Goal: Task Accomplishment & Management: Manage account settings

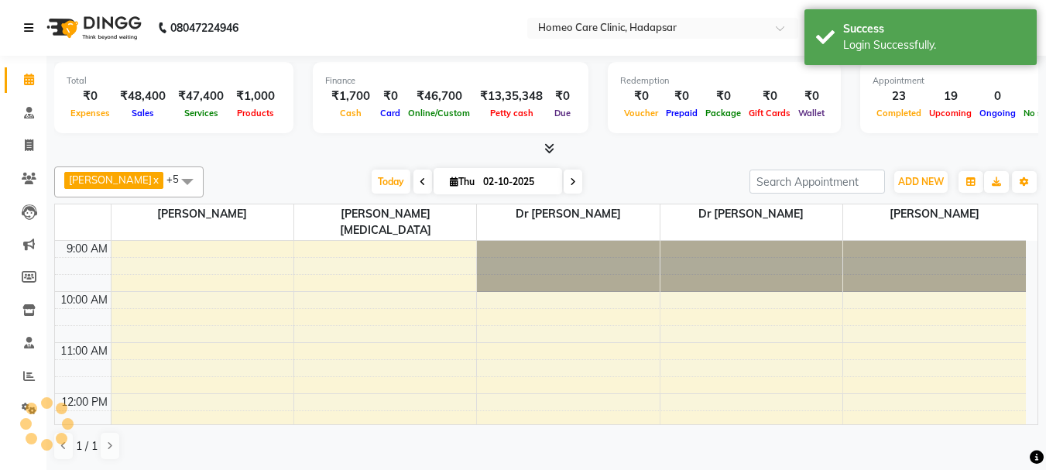
click at [32, 28] on icon at bounding box center [28, 27] width 9 height 11
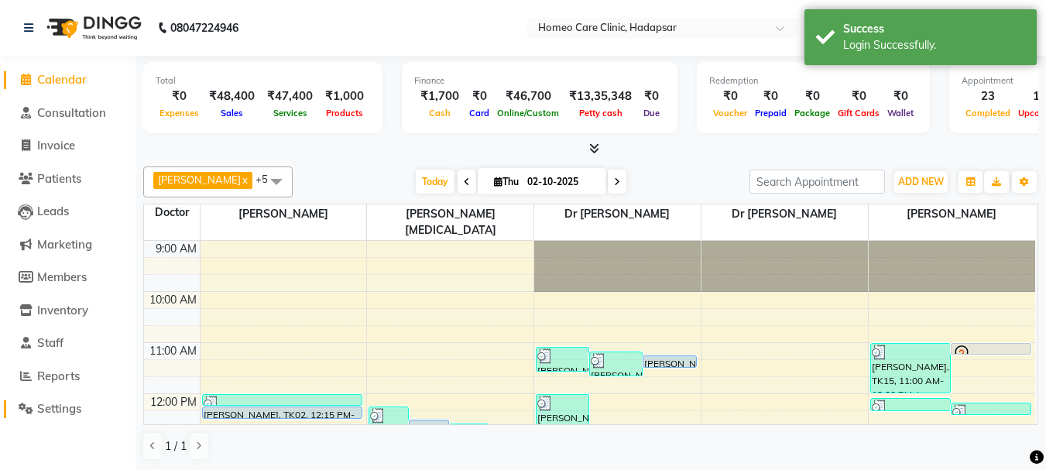
click at [57, 407] on span "Settings" at bounding box center [59, 408] width 44 height 15
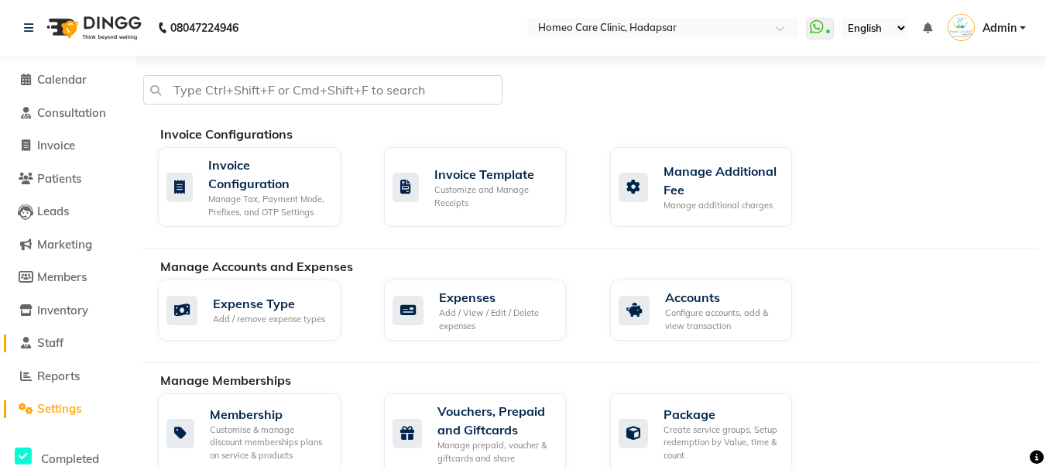
click at [58, 345] on span "Staff" at bounding box center [50, 342] width 26 height 15
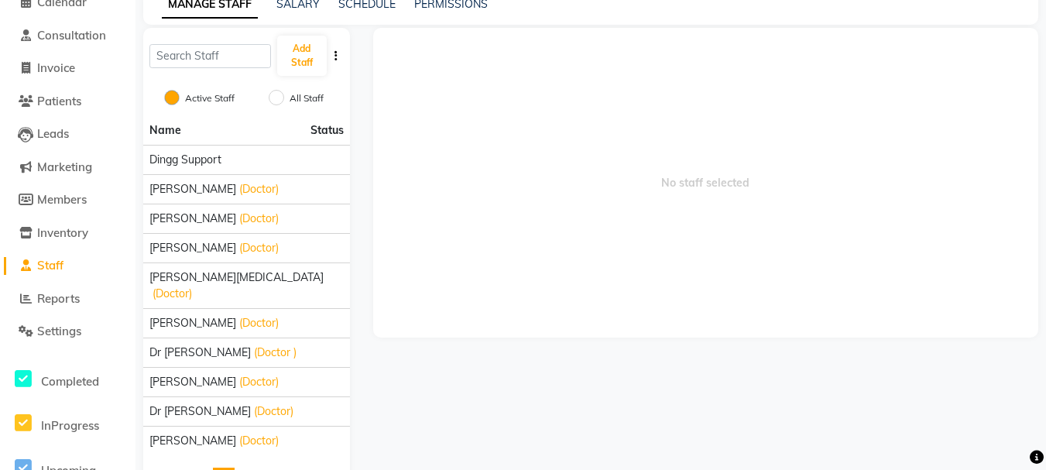
scroll to position [115, 0]
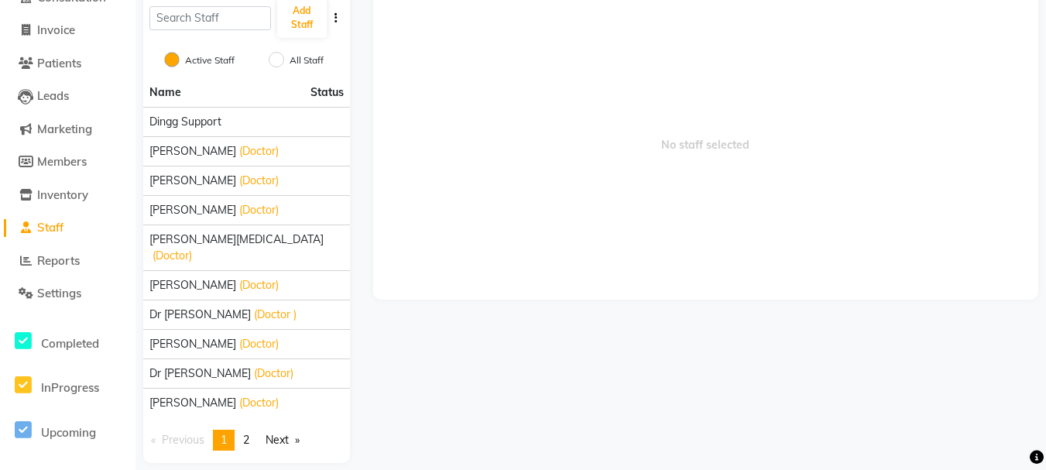
click at [255, 365] on span "(Doctor)" at bounding box center [273, 373] width 39 height 16
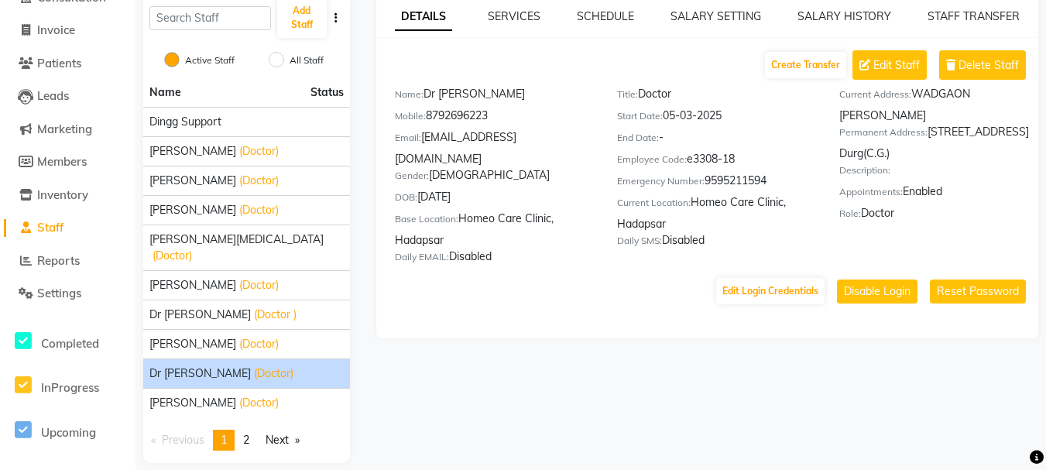
click at [884, 292] on button "Disable Login" at bounding box center [877, 292] width 81 height 24
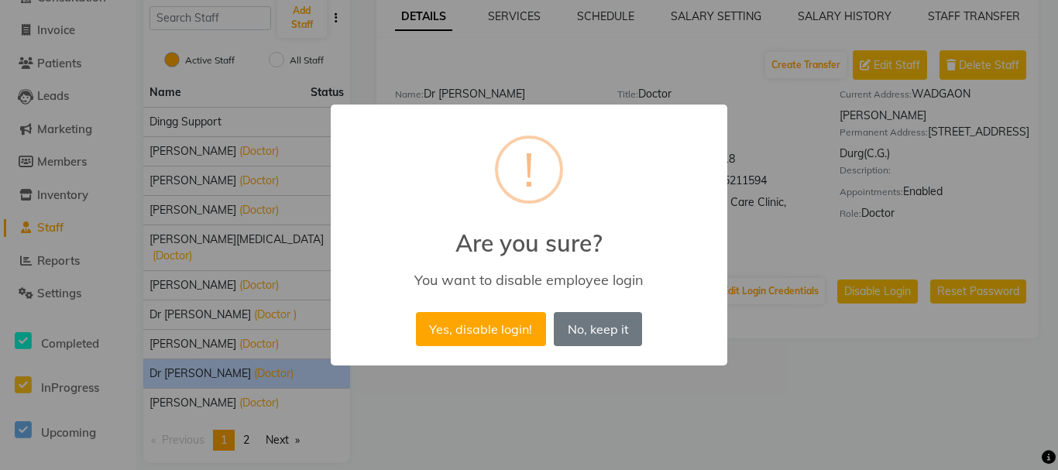
click at [513, 327] on button "Yes, disable login!" at bounding box center [481, 329] width 130 height 34
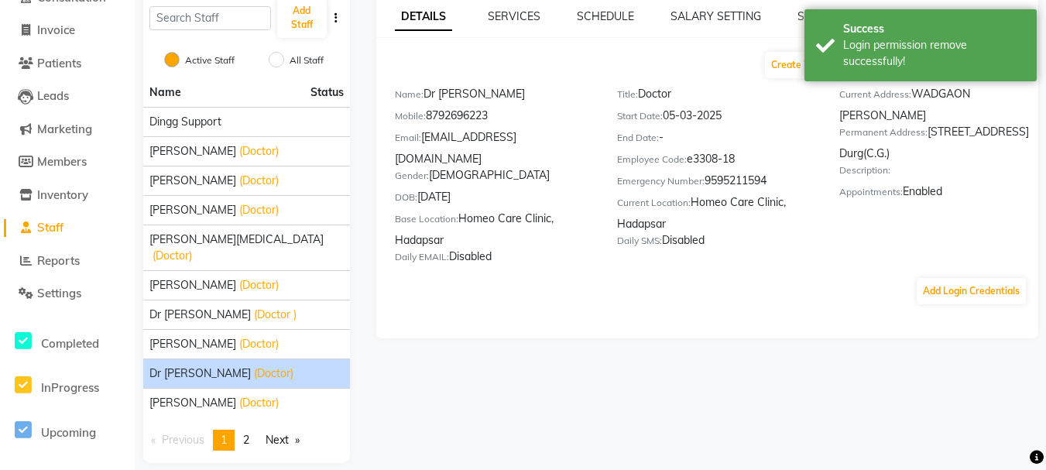
scroll to position [38, 0]
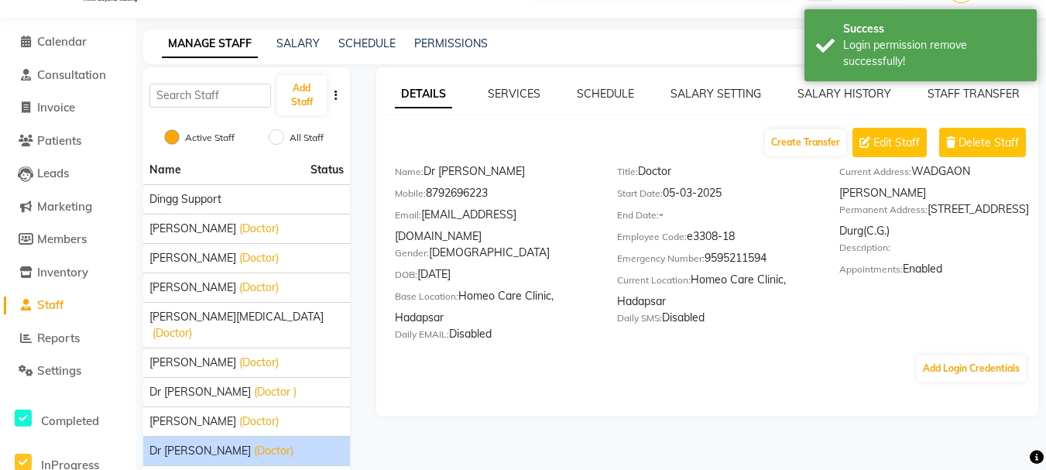
click at [202, 414] on span "[PERSON_NAME]" at bounding box center [192, 422] width 87 height 16
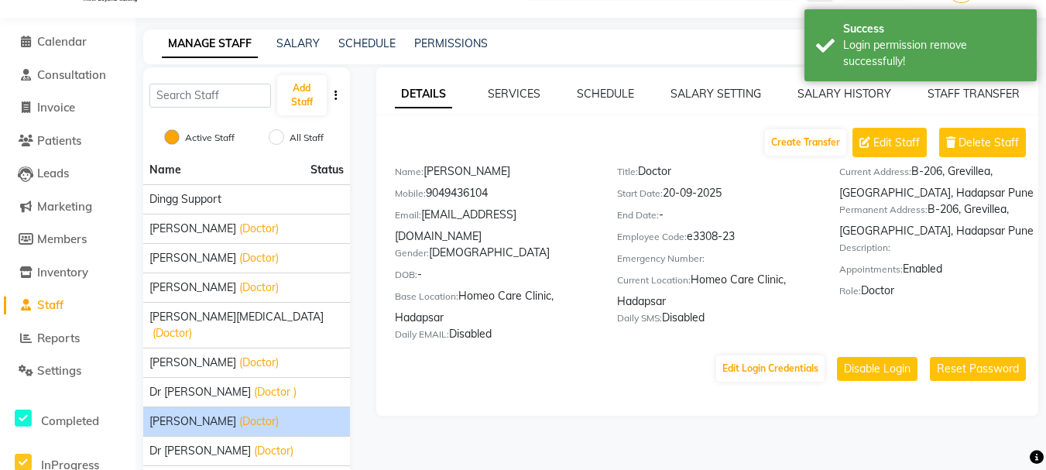
click at [857, 357] on button "Disable Login" at bounding box center [877, 369] width 81 height 24
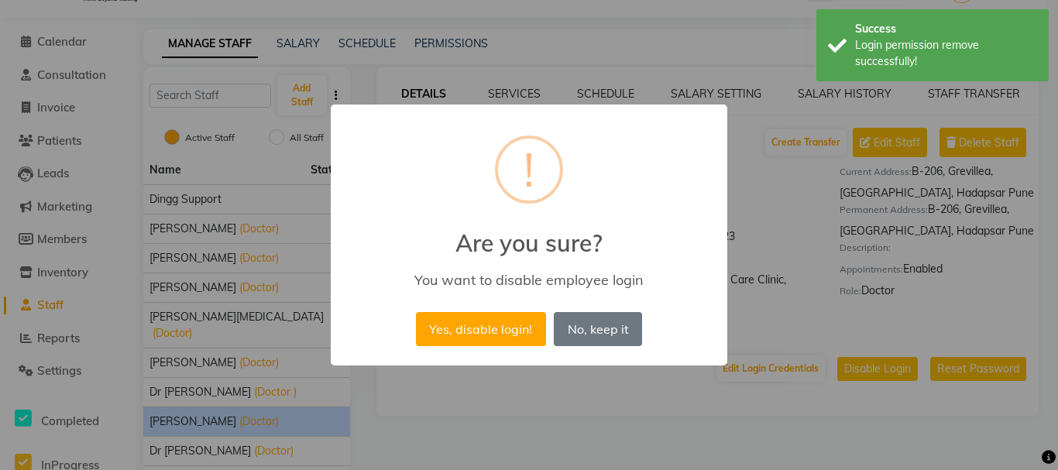
click at [475, 336] on button "Yes, disable login!" at bounding box center [481, 329] width 130 height 34
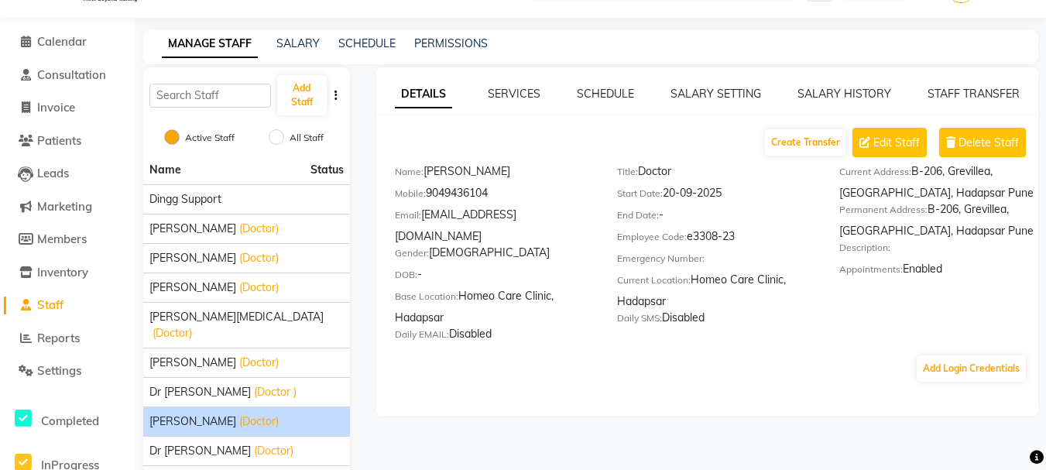
click at [206, 443] on span "Dr [PERSON_NAME]" at bounding box center [199, 451] width 101 height 16
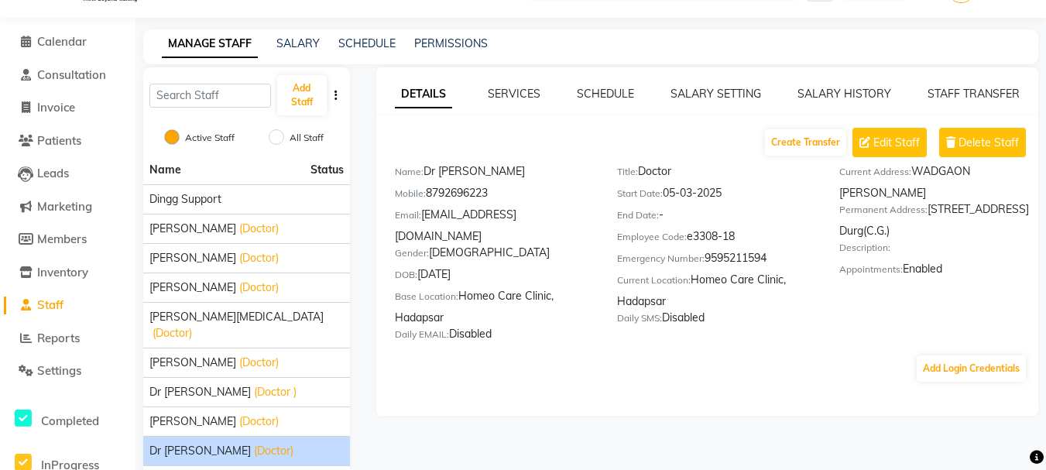
scroll to position [115, 0]
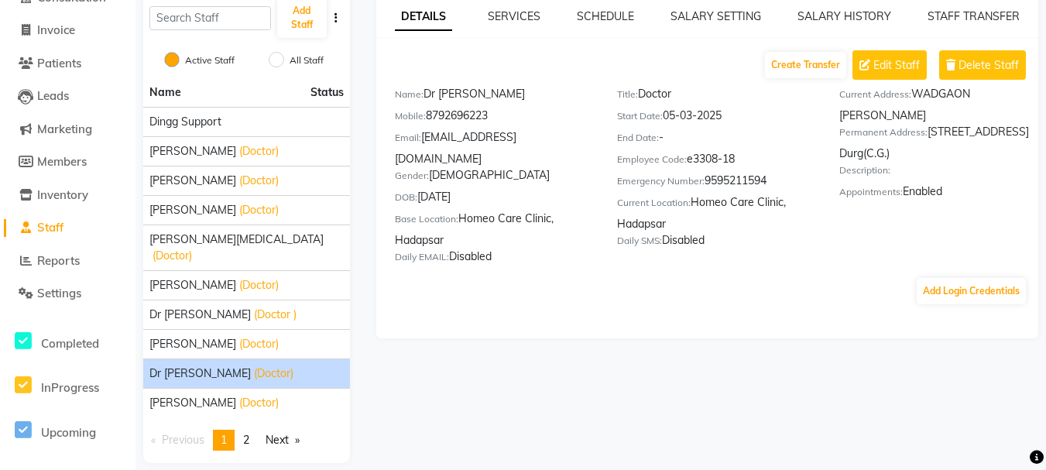
click at [214, 395] on span "[PERSON_NAME]" at bounding box center [192, 403] width 87 height 16
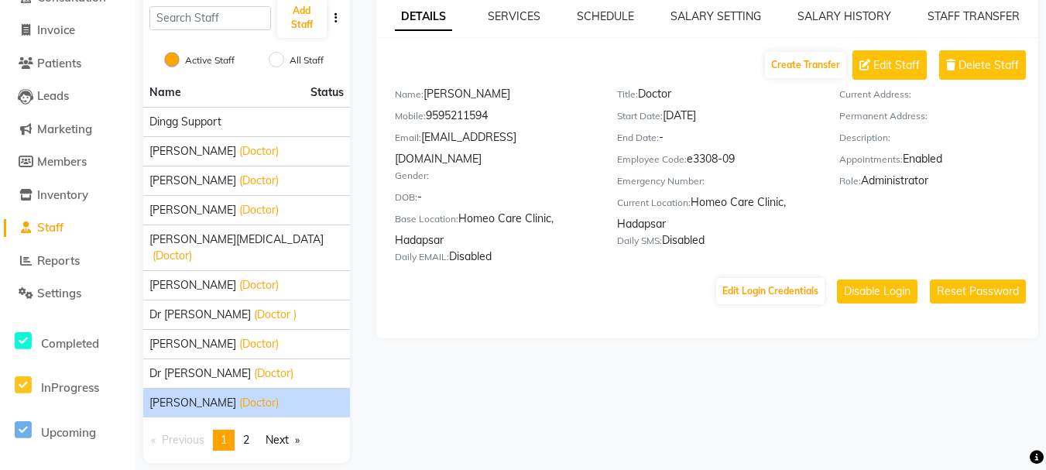
click at [249, 433] on span "2" at bounding box center [246, 440] width 6 height 14
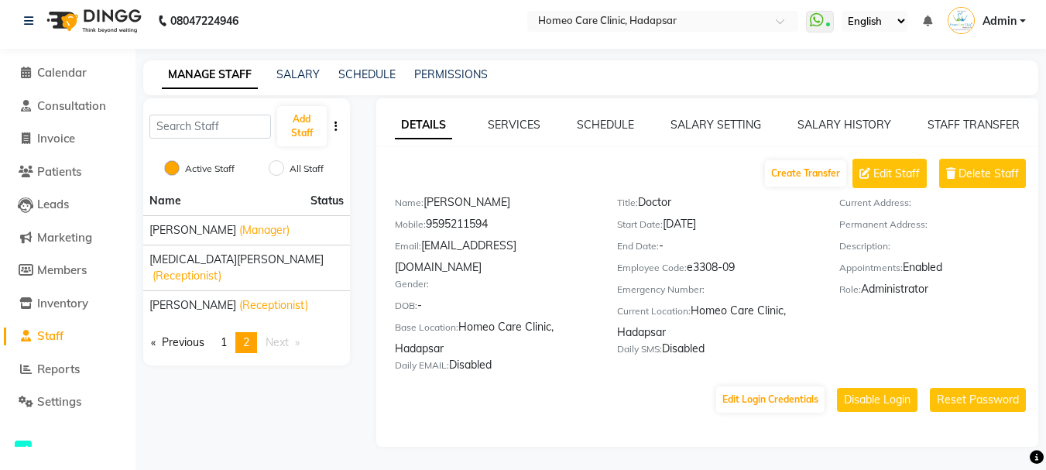
click at [219, 259] on span "[MEDICAL_DATA][PERSON_NAME]" at bounding box center [236, 260] width 174 height 16
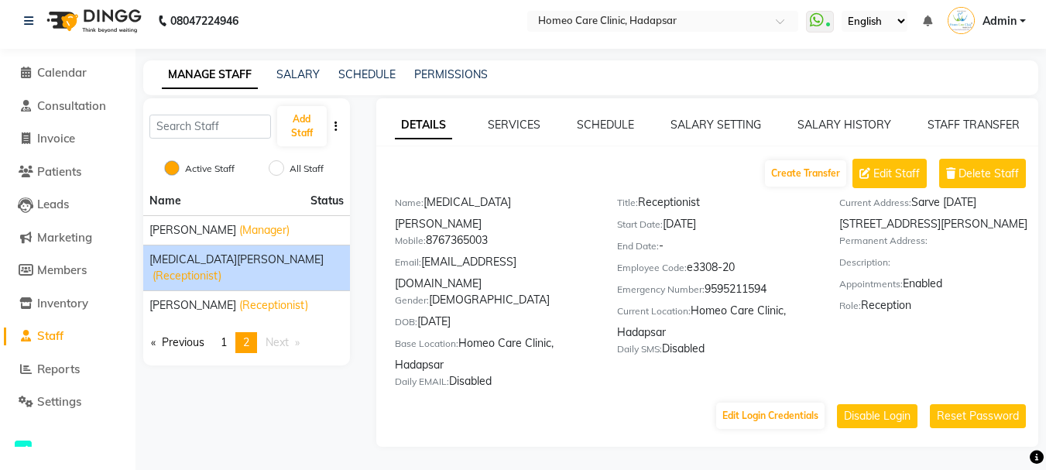
click at [219, 239] on li "[PERSON_NAME] (Manager)" at bounding box center [246, 229] width 207 height 29
click at [218, 228] on span "[PERSON_NAME]" at bounding box center [192, 230] width 87 height 16
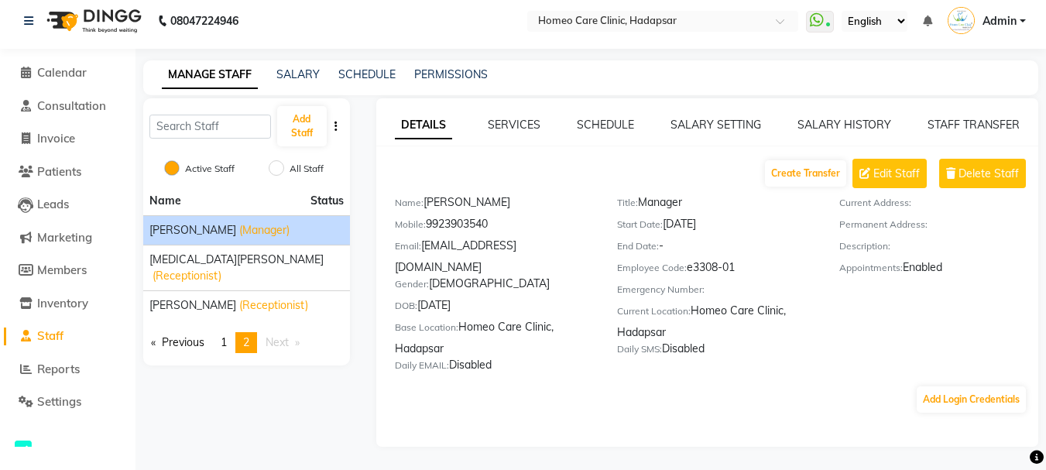
click at [227, 335] on span "1" at bounding box center [224, 342] width 6 height 14
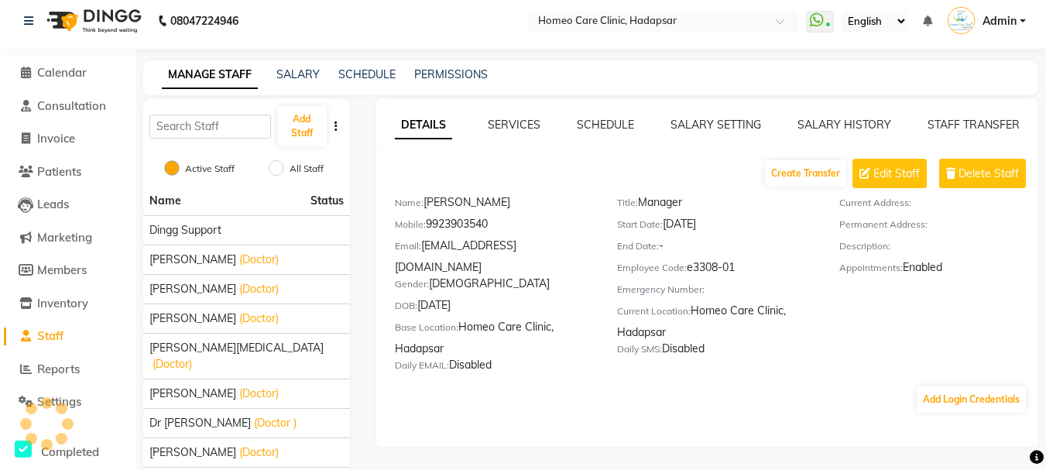
scroll to position [115, 0]
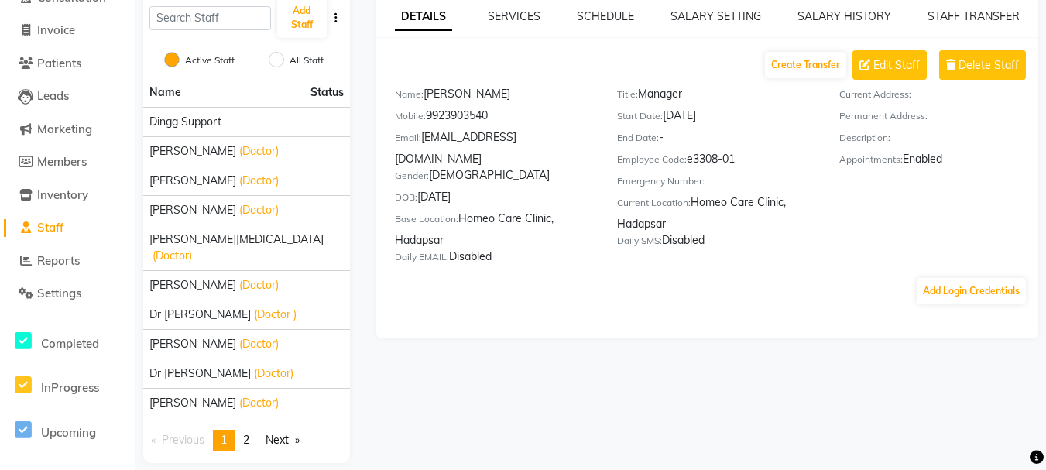
click at [219, 336] on span "[PERSON_NAME]" at bounding box center [192, 344] width 87 height 16
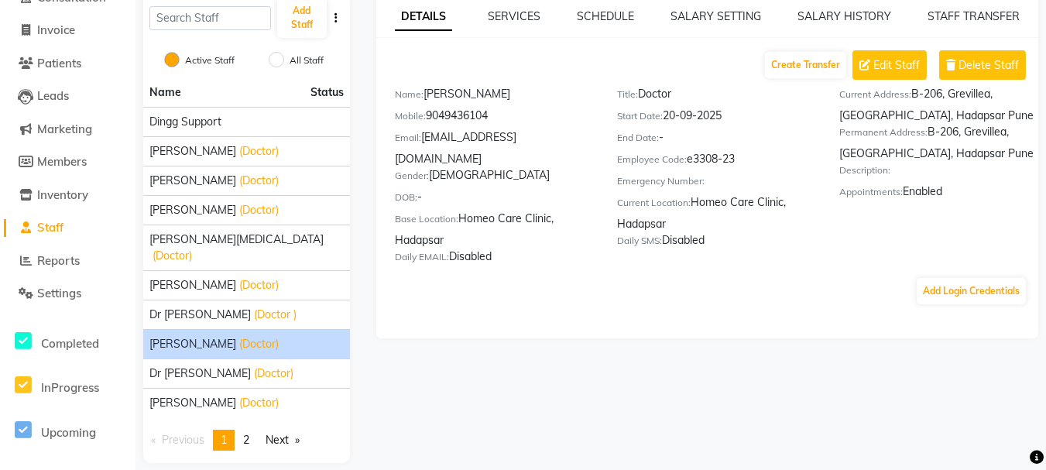
click at [993, 63] on span "Delete Staff" at bounding box center [989, 65] width 60 height 16
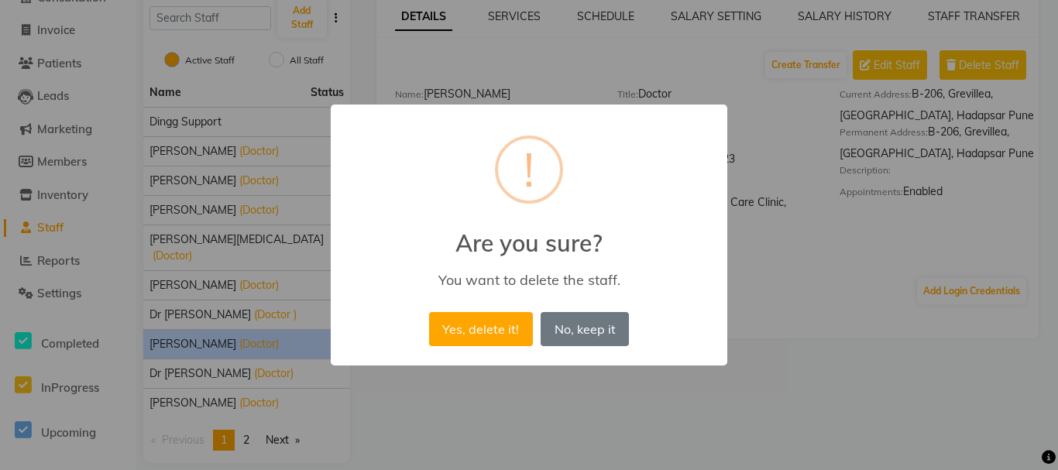
click at [502, 329] on button "Yes, delete it!" at bounding box center [481, 329] width 104 height 34
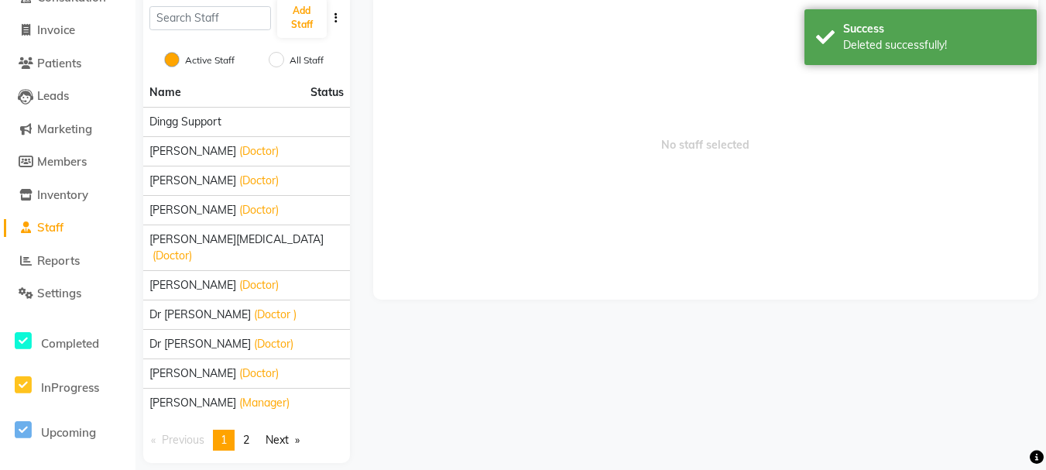
click at [228, 336] on span "Dr [PERSON_NAME]" at bounding box center [199, 344] width 101 height 16
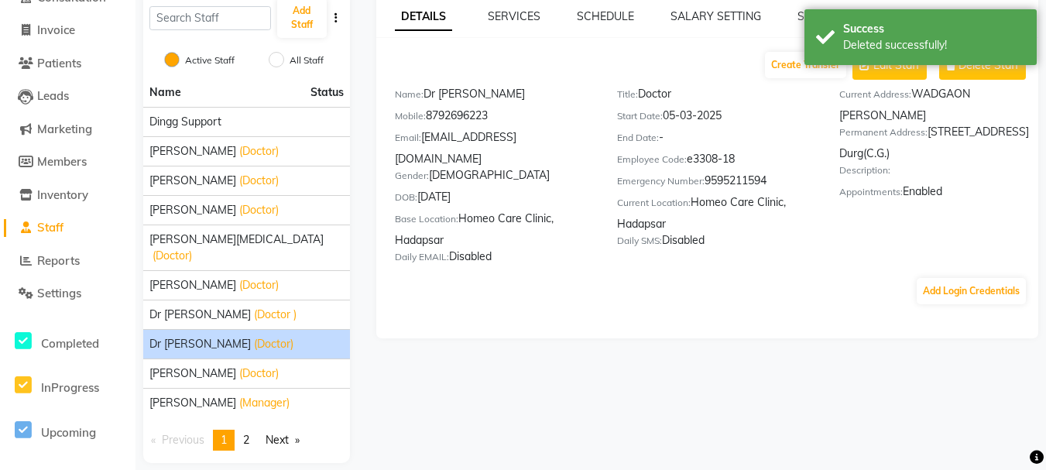
click at [990, 74] on button "Delete Staff" at bounding box center [982, 64] width 87 height 29
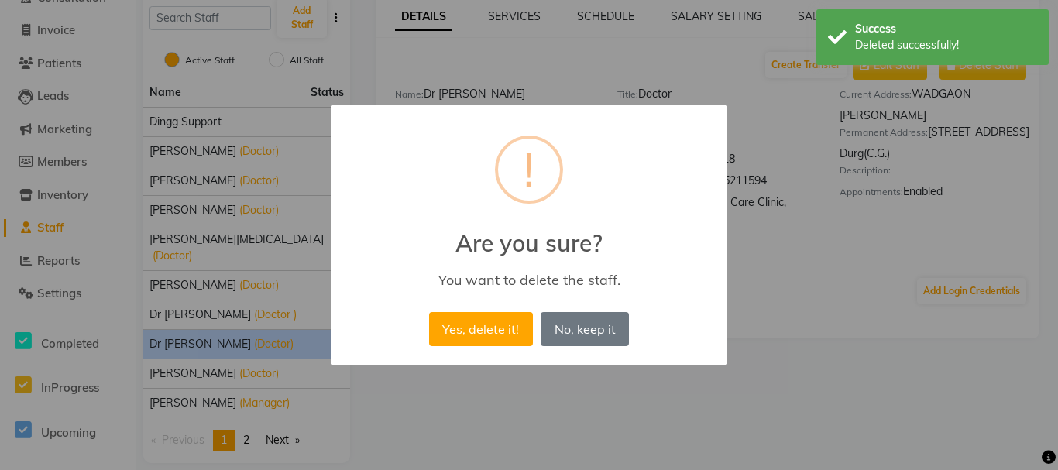
click at [479, 328] on button "Yes, delete it!" at bounding box center [481, 329] width 104 height 34
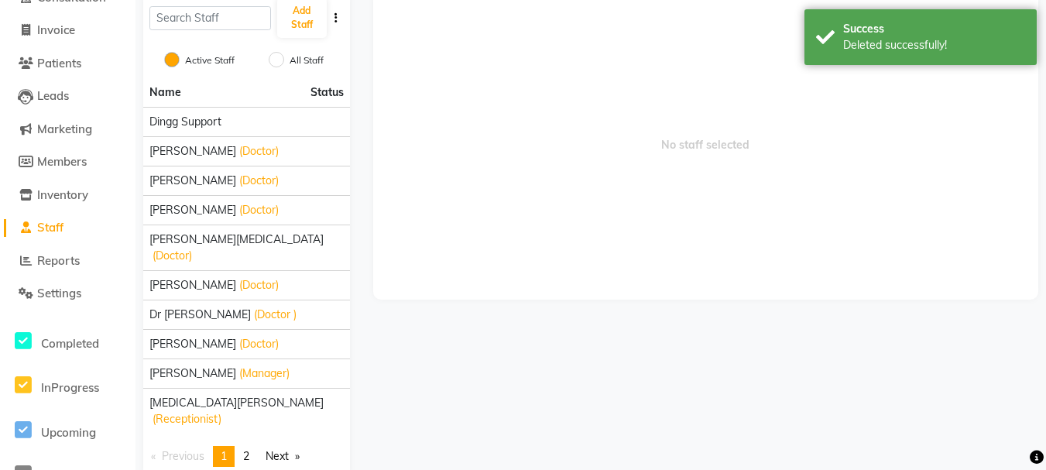
scroll to position [0, 0]
